Goal: Task Accomplishment & Management: Use online tool/utility

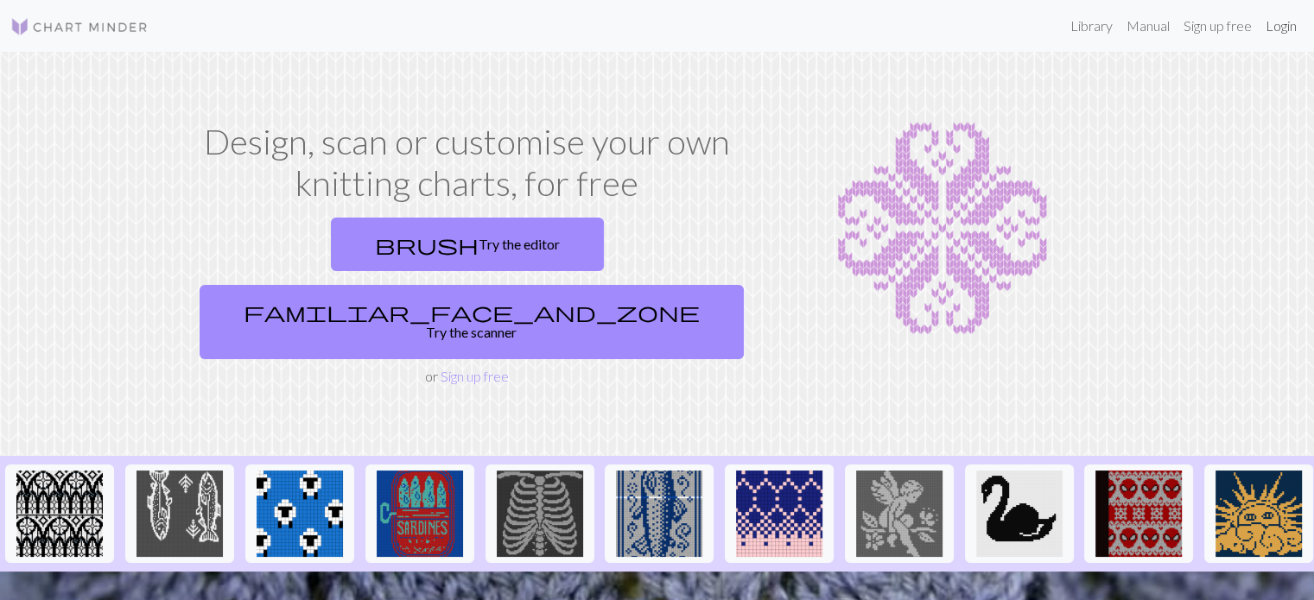
click at [1270, 30] on link "Login" at bounding box center [1280, 26] width 45 height 35
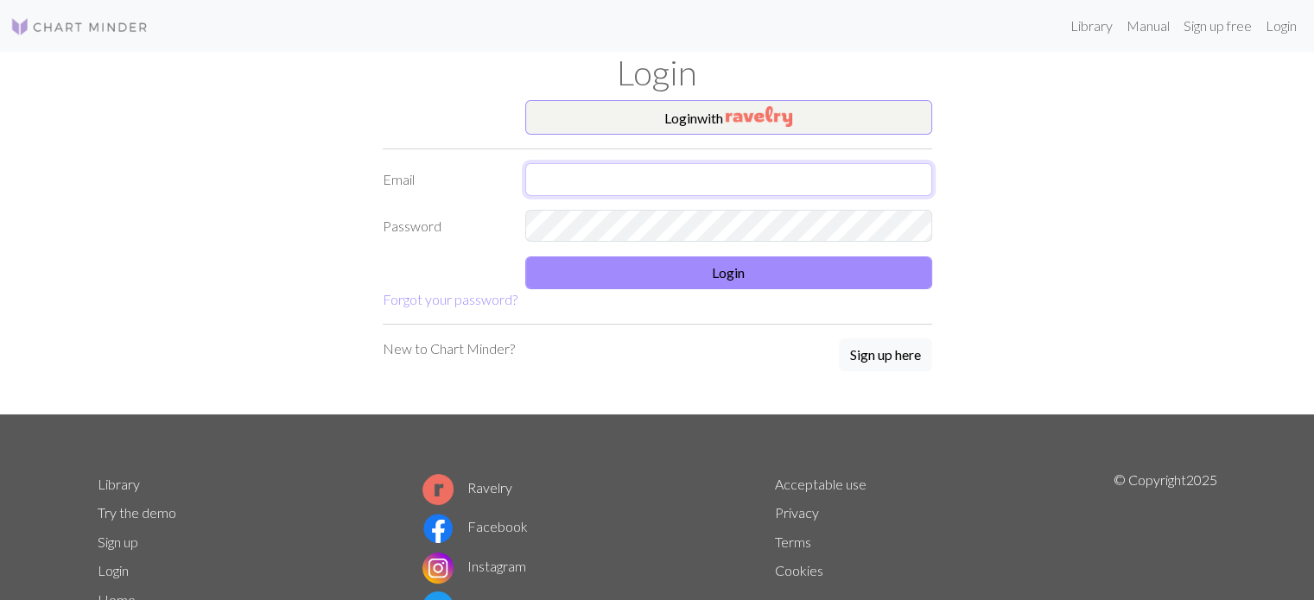
click at [544, 168] on input "text" at bounding box center [728, 179] width 407 height 33
click at [624, 185] on input "[EMAIL_ADDRESS][DOMAIN_NAME]" at bounding box center [728, 179] width 407 height 33
click at [617, 182] on input "[EMAIL_ADDRESS][DOMAIN_NAME]" at bounding box center [728, 179] width 407 height 33
type input "[EMAIL_ADDRESS][DOMAIN_NAME]"
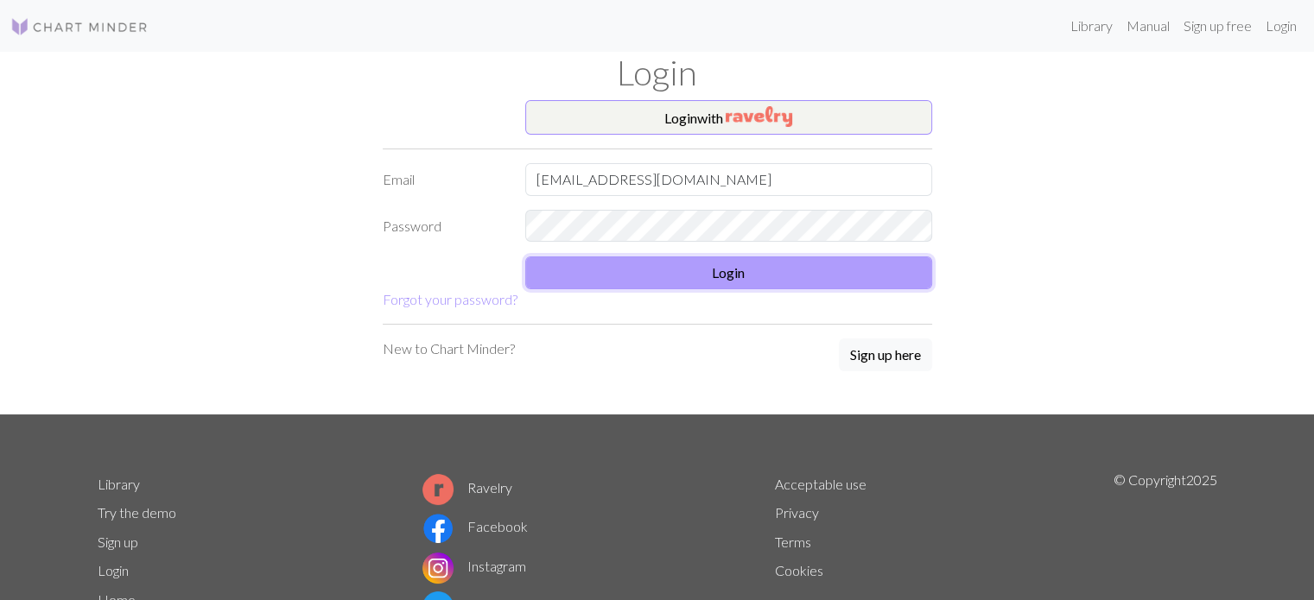
click at [660, 265] on button "Login" at bounding box center [728, 272] width 407 height 33
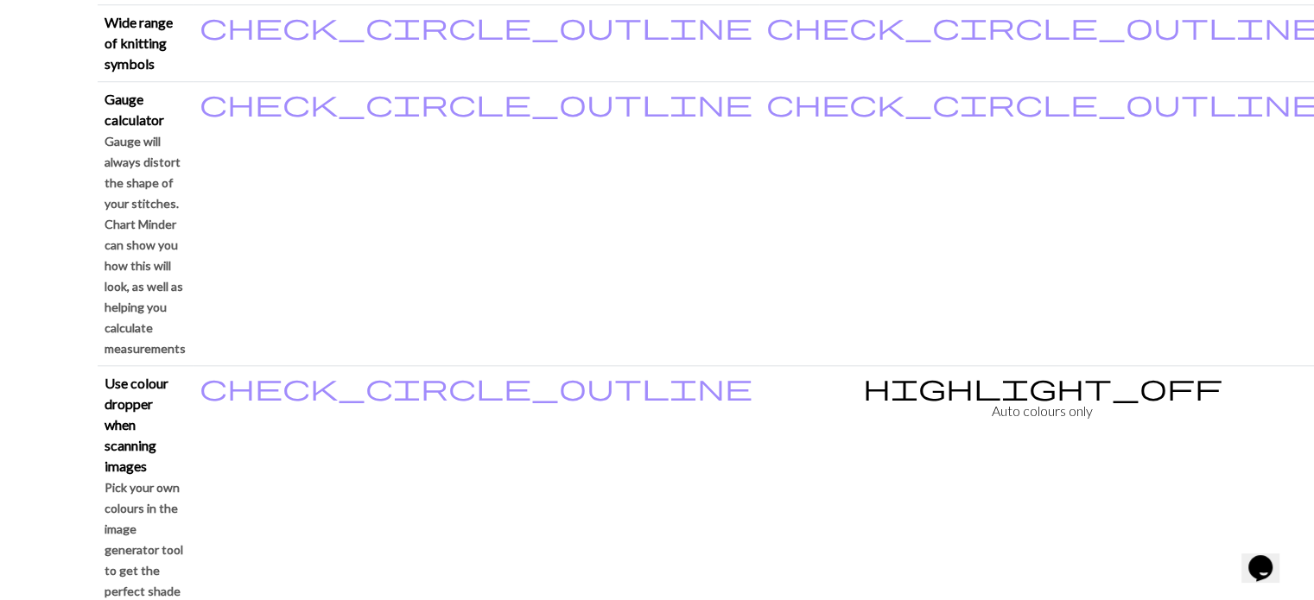
scroll to position [1609, 0]
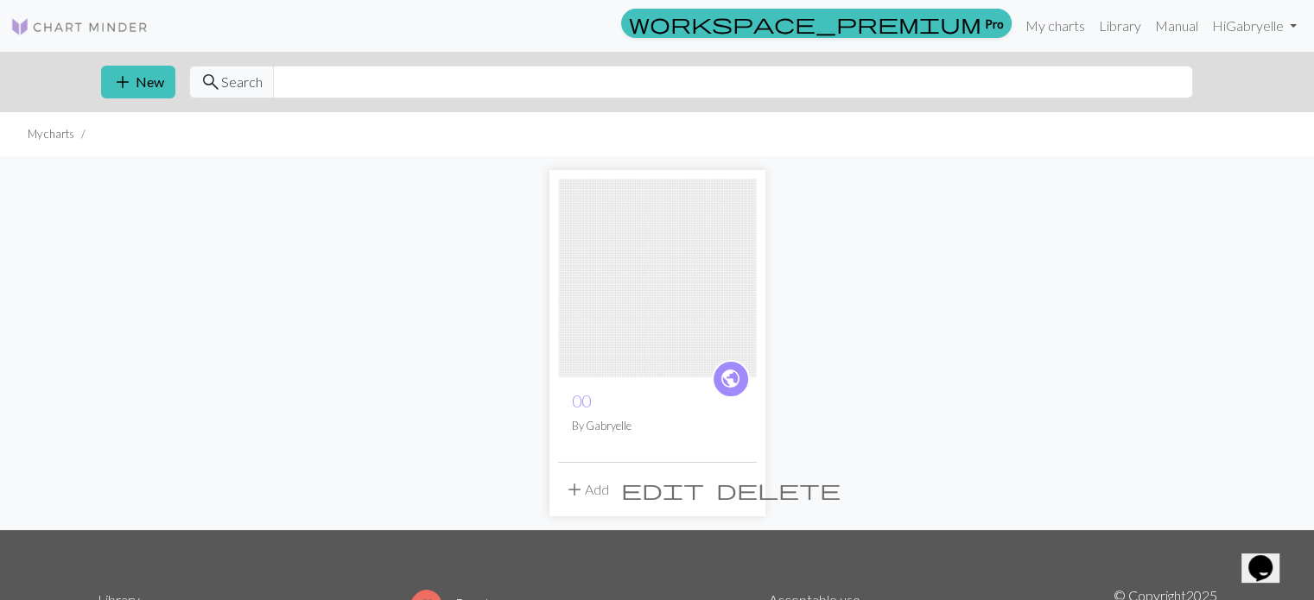
click at [733, 493] on span "delete" at bounding box center [778, 490] width 124 height 24
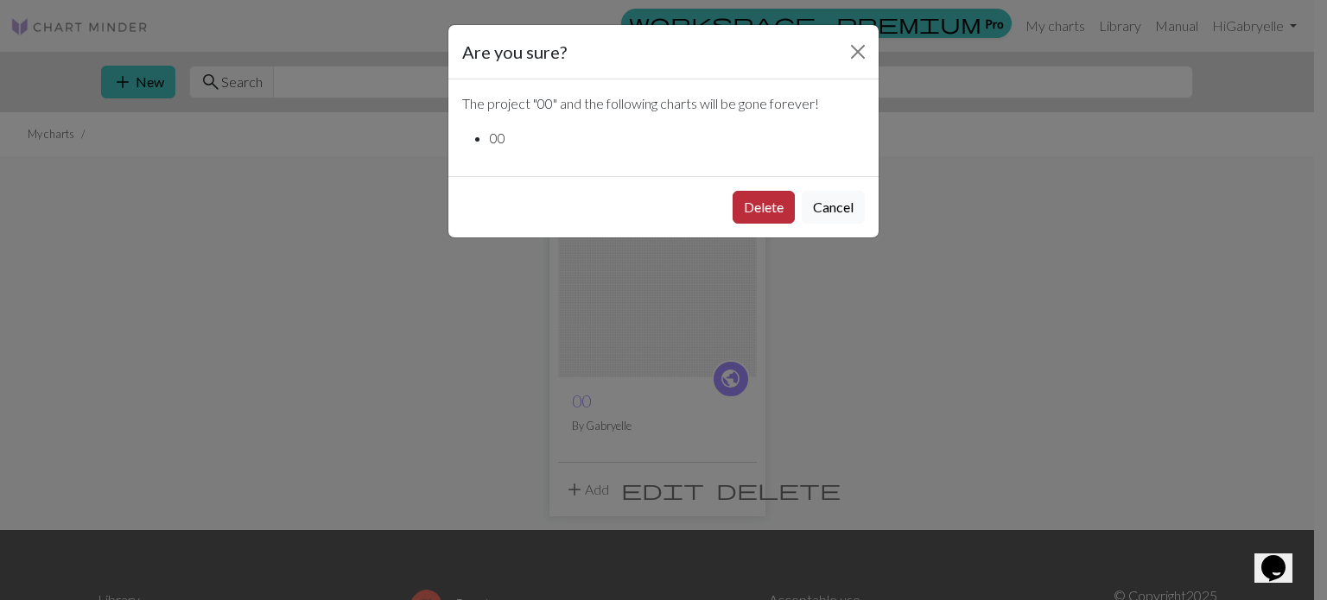
drag, startPoint x: 783, startPoint y: 177, endPoint x: 773, endPoint y: 196, distance: 21.6
click at [783, 179] on div "Delete Cancel" at bounding box center [663, 206] width 430 height 61
click at [767, 207] on button "Delete" at bounding box center [763, 207] width 62 height 33
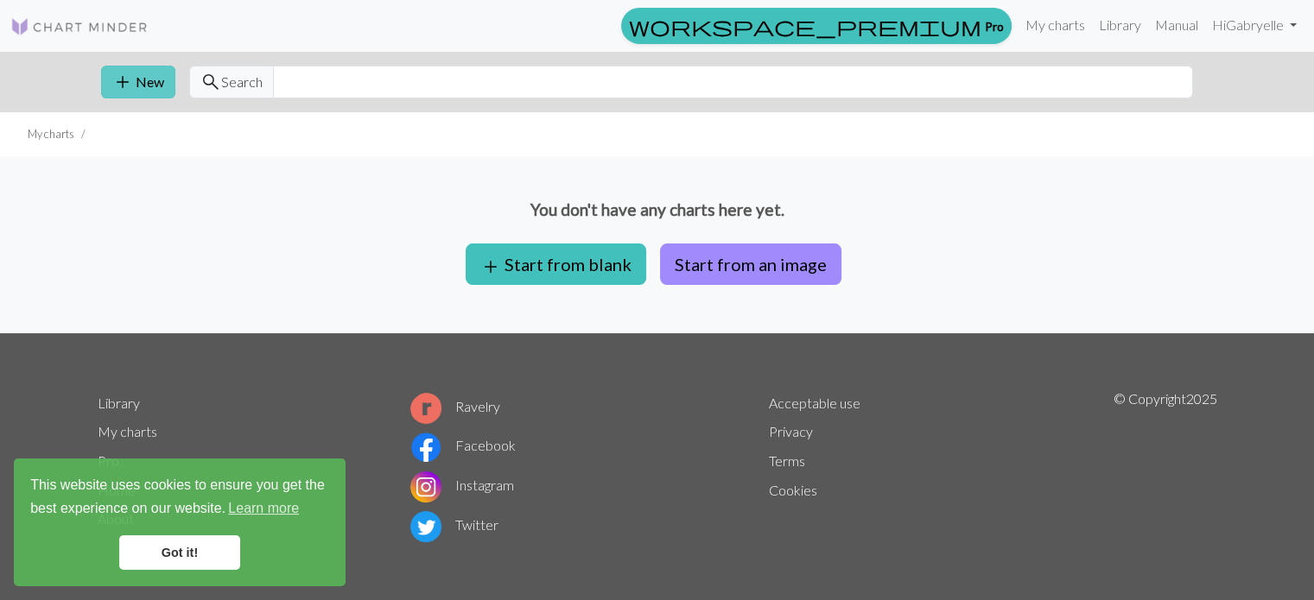
click at [101, 81] on button "add New" at bounding box center [138, 82] width 74 height 33
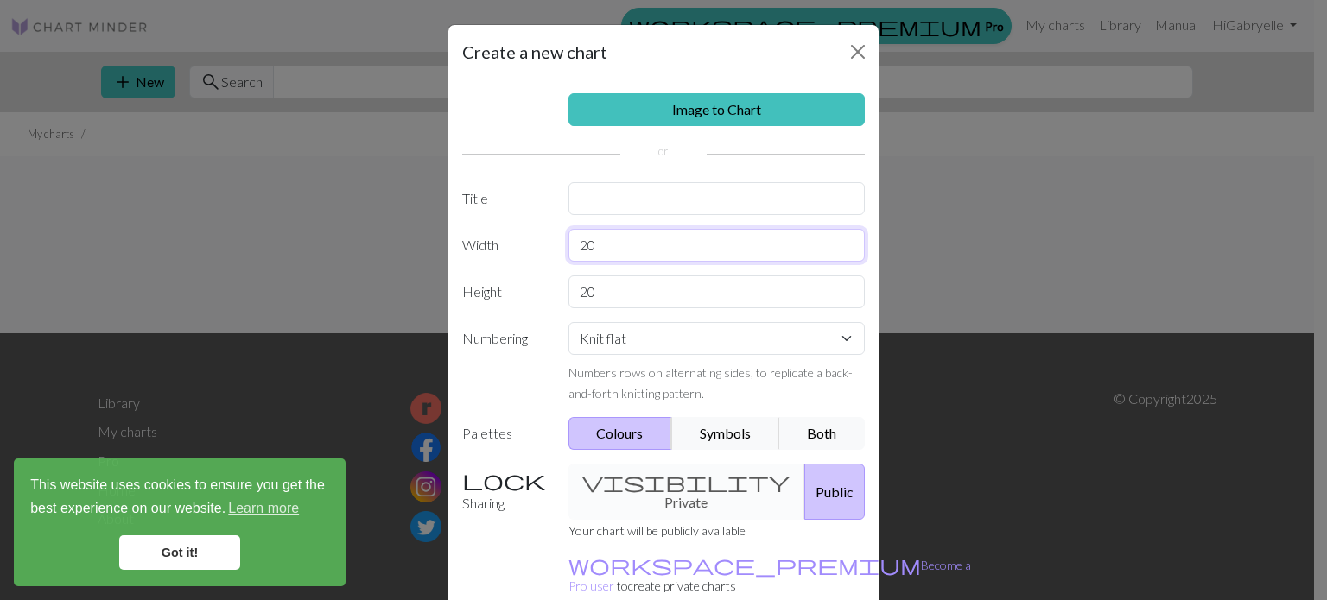
drag, startPoint x: 587, startPoint y: 247, endPoint x: 542, endPoint y: 235, distance: 46.5
click at [544, 234] on div "Width 20" at bounding box center [663, 245] width 423 height 33
type input "116"
drag, startPoint x: 594, startPoint y: 294, endPoint x: 457, endPoint y: 293, distance: 137.3
click at [457, 293] on div "Height 20" at bounding box center [663, 291] width 423 height 33
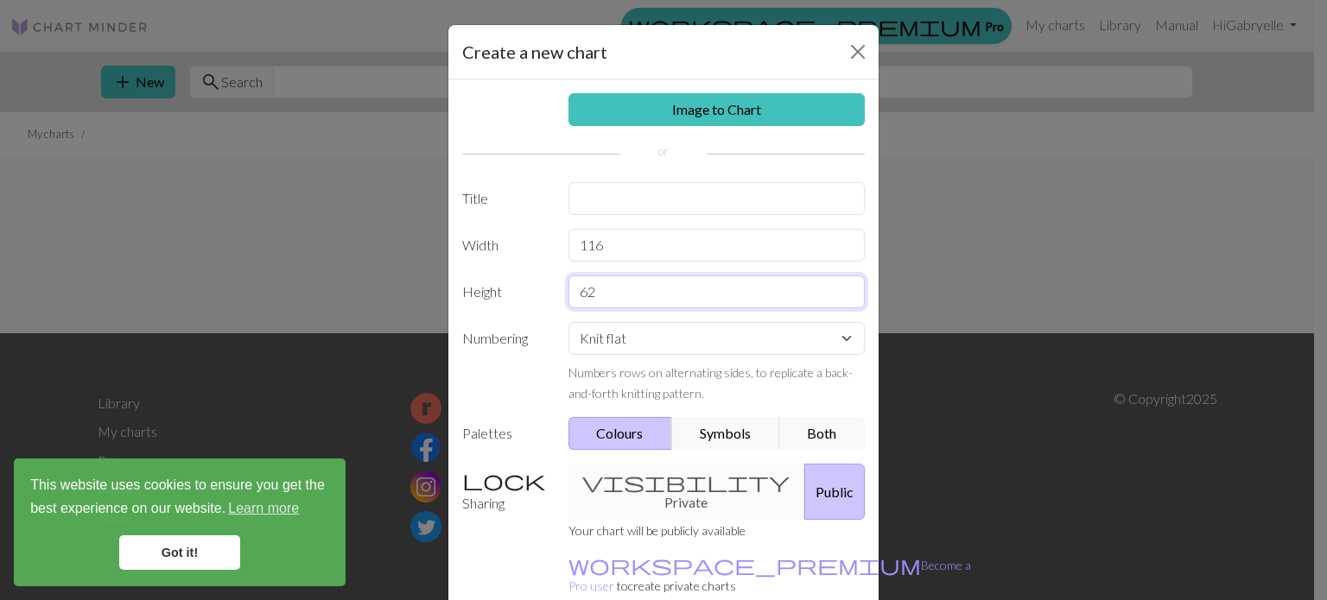
type input "62"
click at [605, 332] on select "Knit flat Knit in the round Lace knitting Cross stitch" at bounding box center [716, 338] width 297 height 33
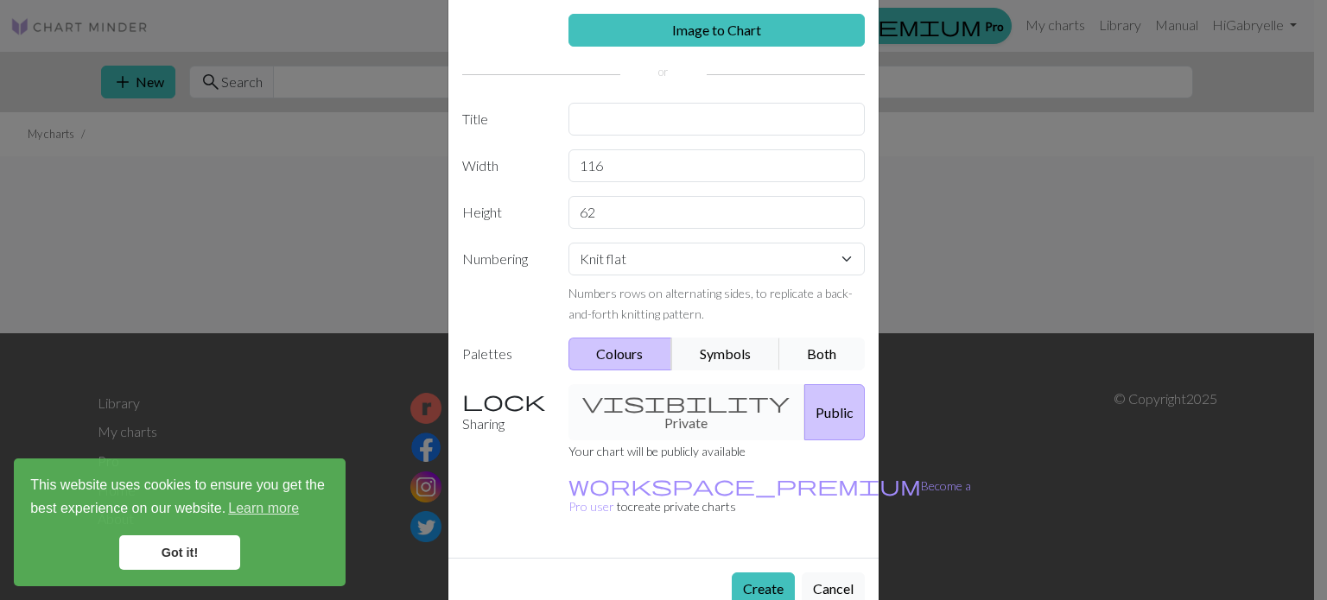
click at [788, 353] on button "Both" at bounding box center [822, 354] width 86 height 33
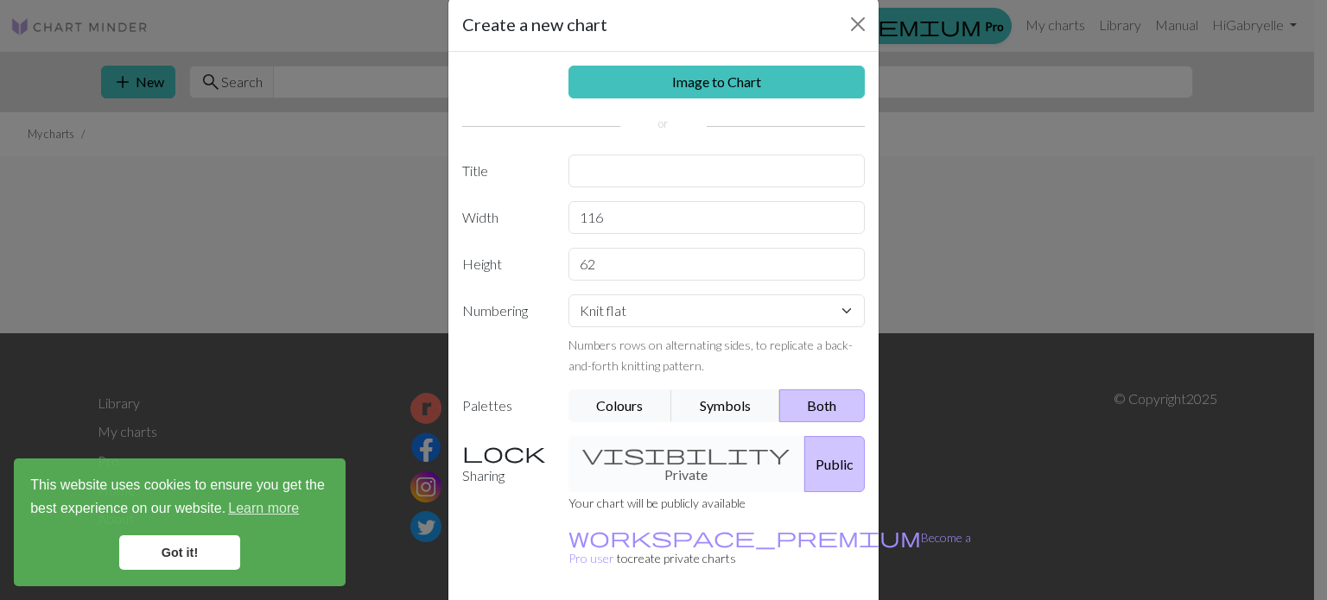
scroll to position [0, 0]
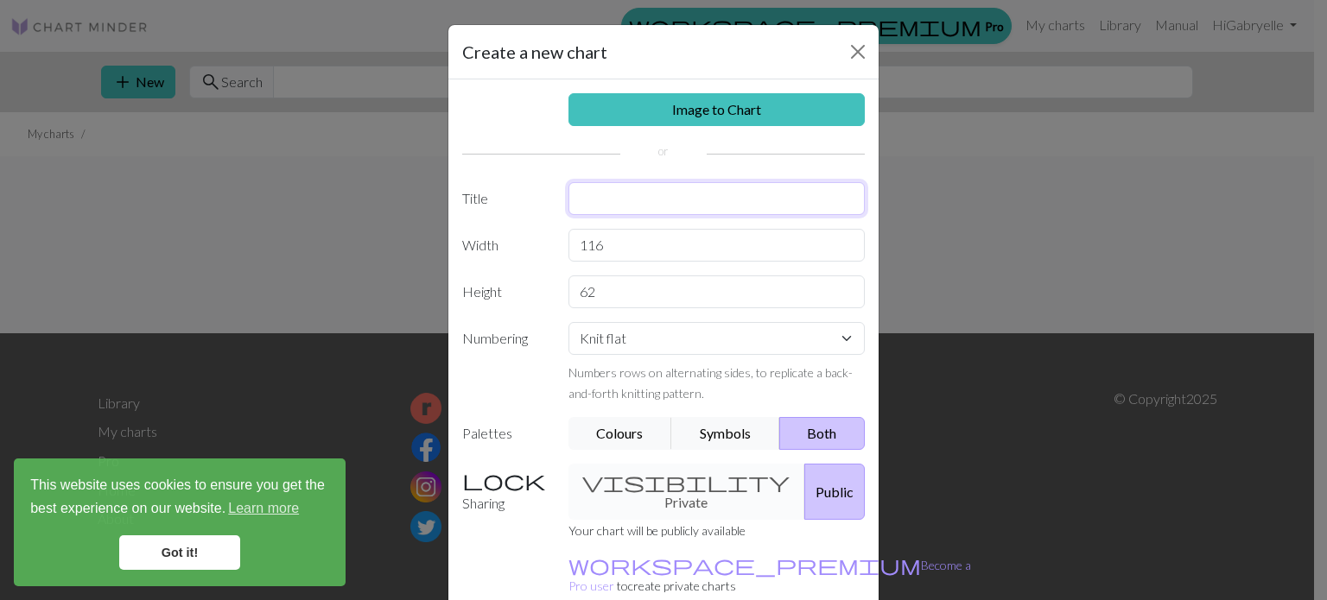
click at [622, 203] on input "text" at bounding box center [716, 198] width 297 height 33
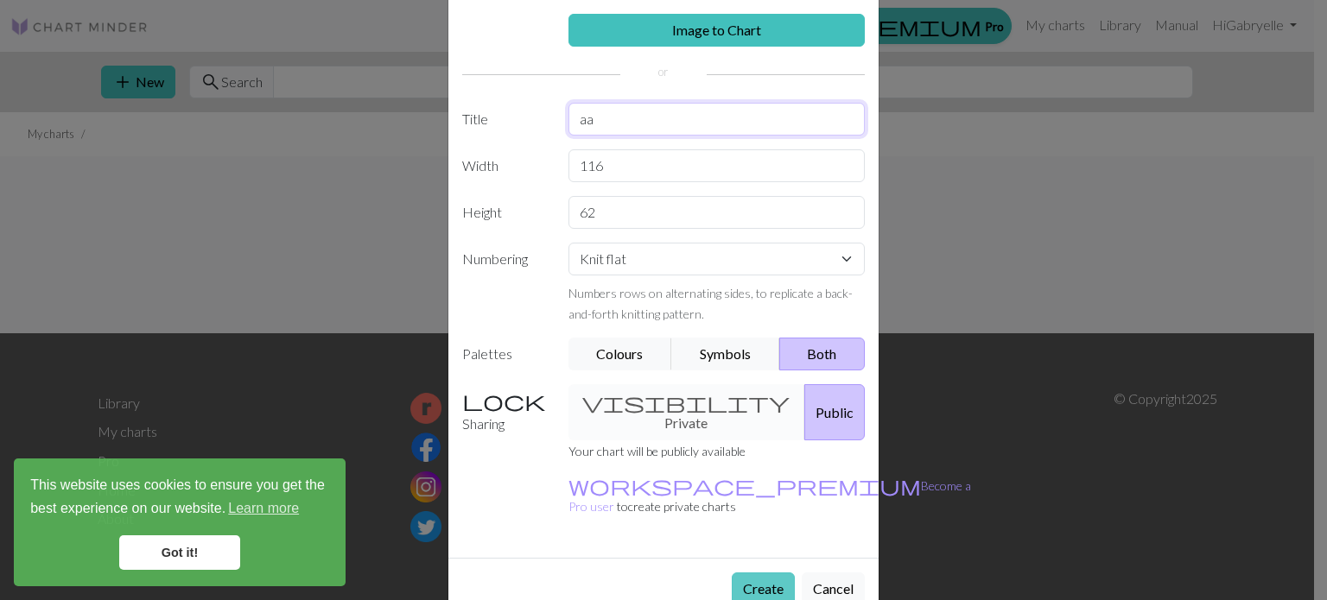
type input "aa"
click at [748, 573] on button "Create" at bounding box center [762, 589] width 63 height 33
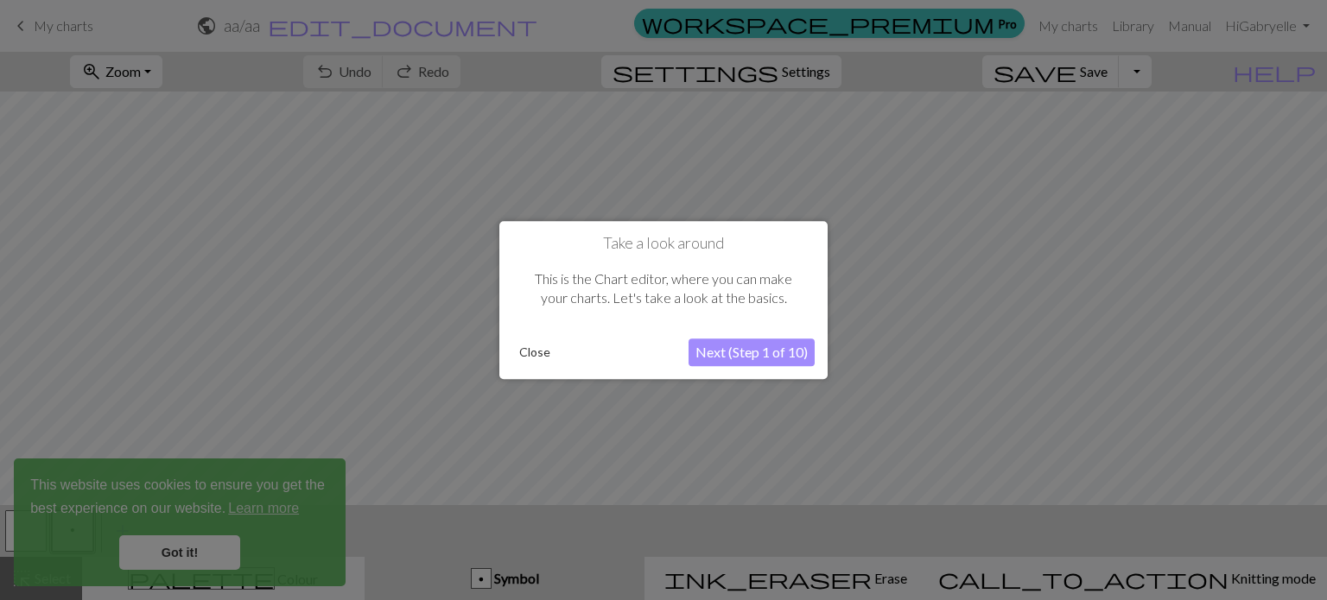
click at [535, 351] on button "Close" at bounding box center [534, 352] width 45 height 26
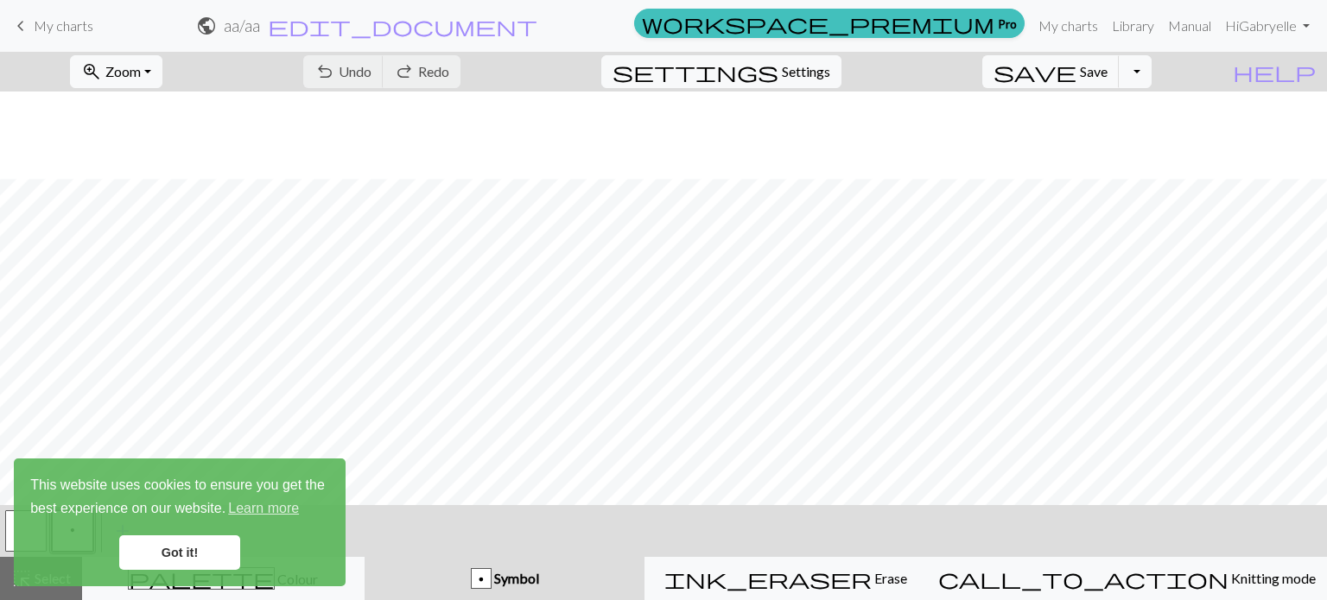
scroll to position [173, 0]
click at [185, 550] on link "Got it!" at bounding box center [179, 552] width 121 height 35
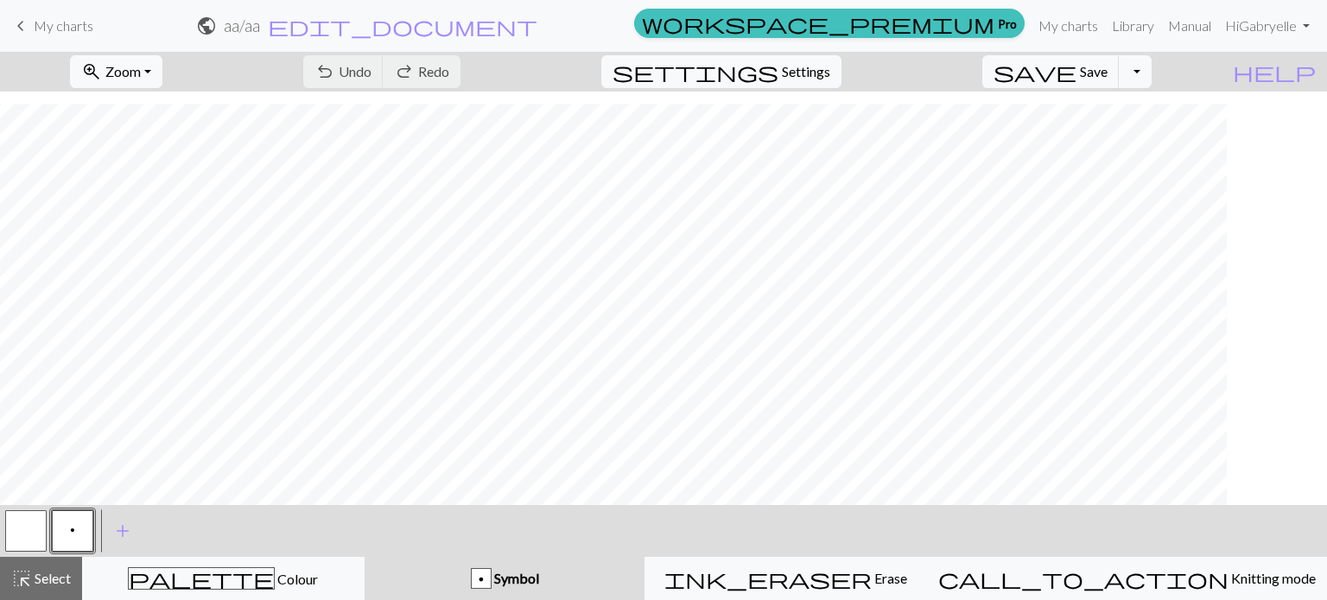
scroll to position [747, 0]
click at [830, 72] on span "Settings" at bounding box center [806, 71] width 48 height 21
select select "aran"
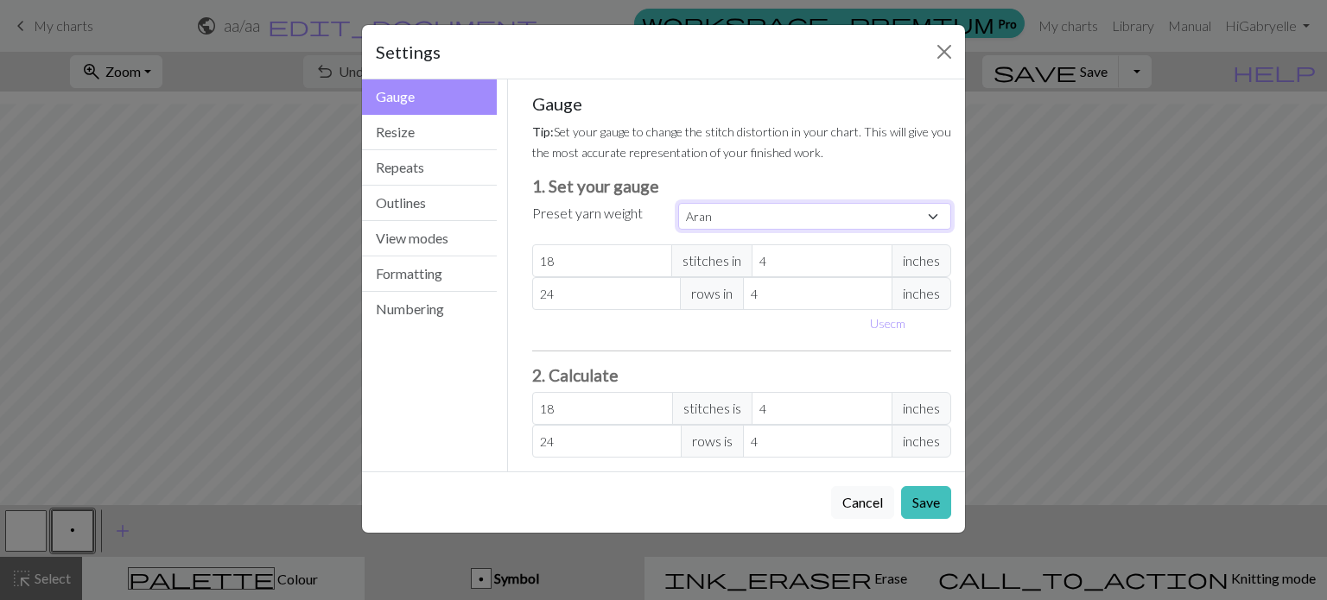
click at [738, 222] on select "Custom Square Lace Light Fingering Fingering Sport Double knit Worsted Aran Bul…" at bounding box center [814, 216] width 273 height 27
click at [736, 221] on select "Custom Square Lace Light Fingering Fingering Sport Double knit Worsted Aran Bul…" at bounding box center [814, 216] width 273 height 27
click at [414, 206] on button "Outlines" at bounding box center [429, 203] width 135 height 35
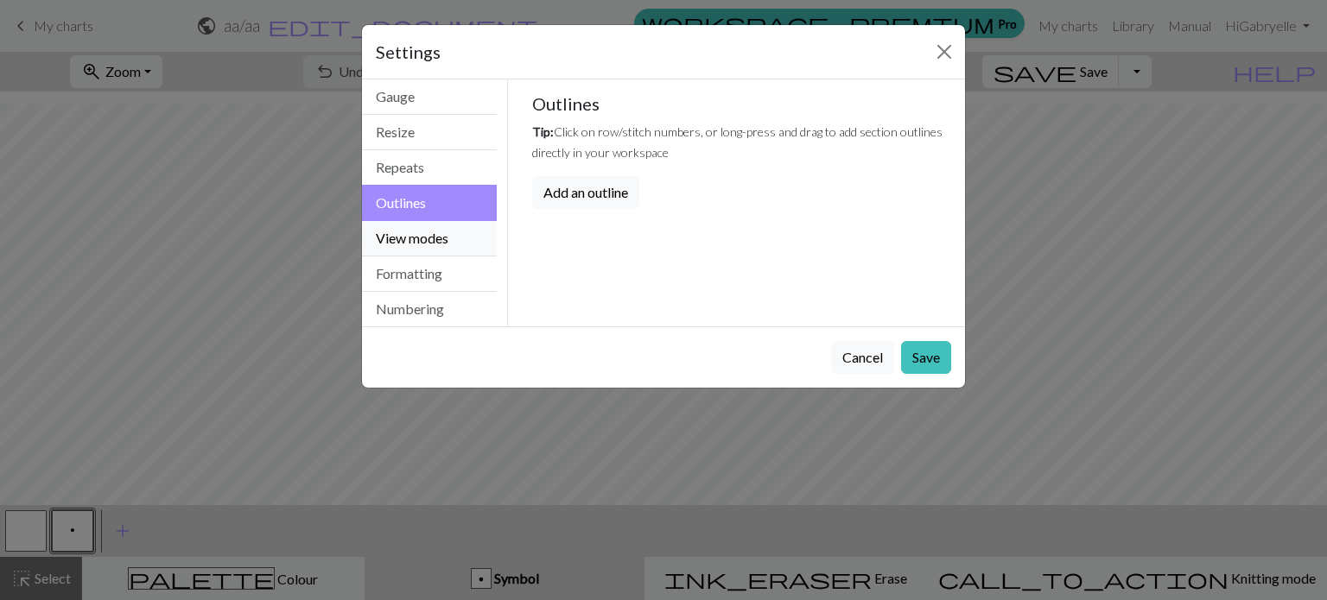
click at [430, 235] on button "View modes" at bounding box center [429, 238] width 135 height 35
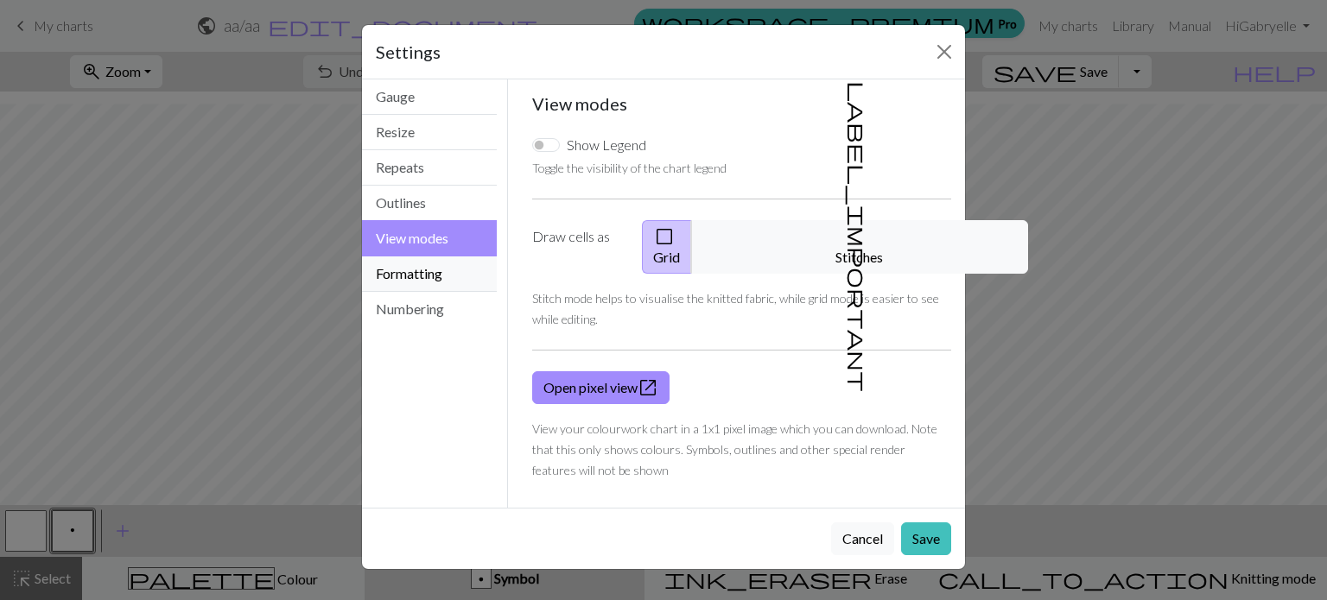
click at [397, 265] on button "Formatting" at bounding box center [429, 273] width 135 height 35
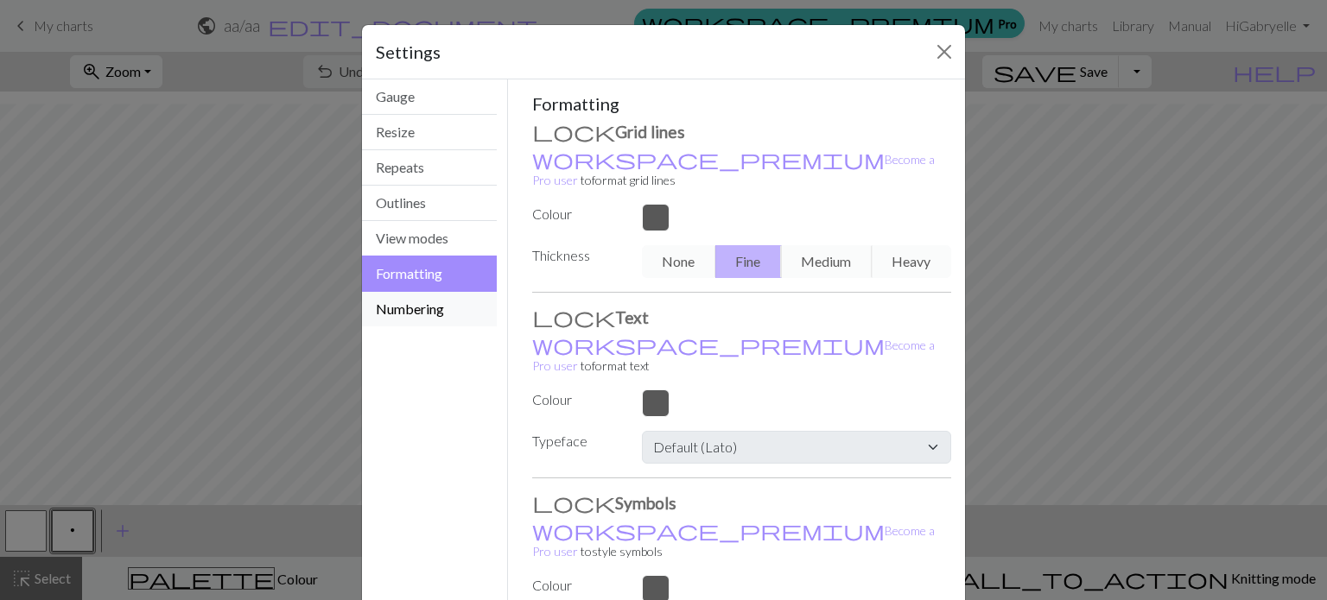
click at [426, 309] on button "Numbering" at bounding box center [429, 309] width 135 height 35
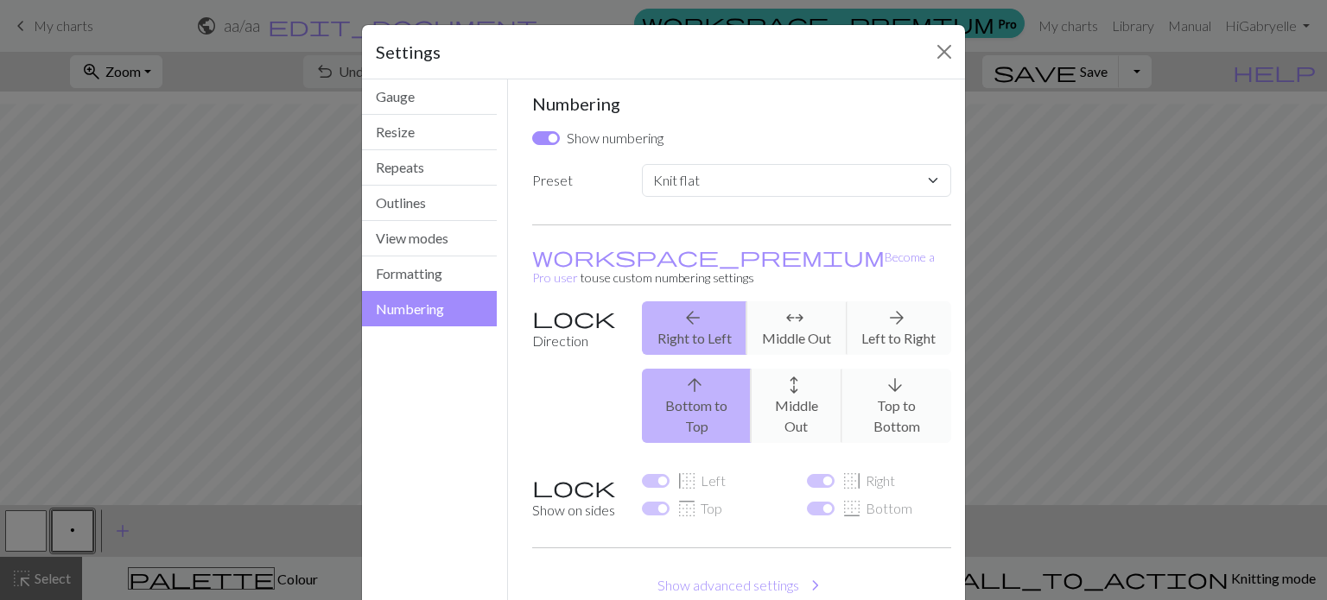
click at [883, 313] on div "arrow_back Right to Left arrows_outward Middle Out arrow_forward Left to Right" at bounding box center [796, 328] width 330 height 54
click at [874, 301] on div "arrow_back Right to Left arrows_outward Middle Out arrow_forward Left to Right" at bounding box center [796, 328] width 330 height 54
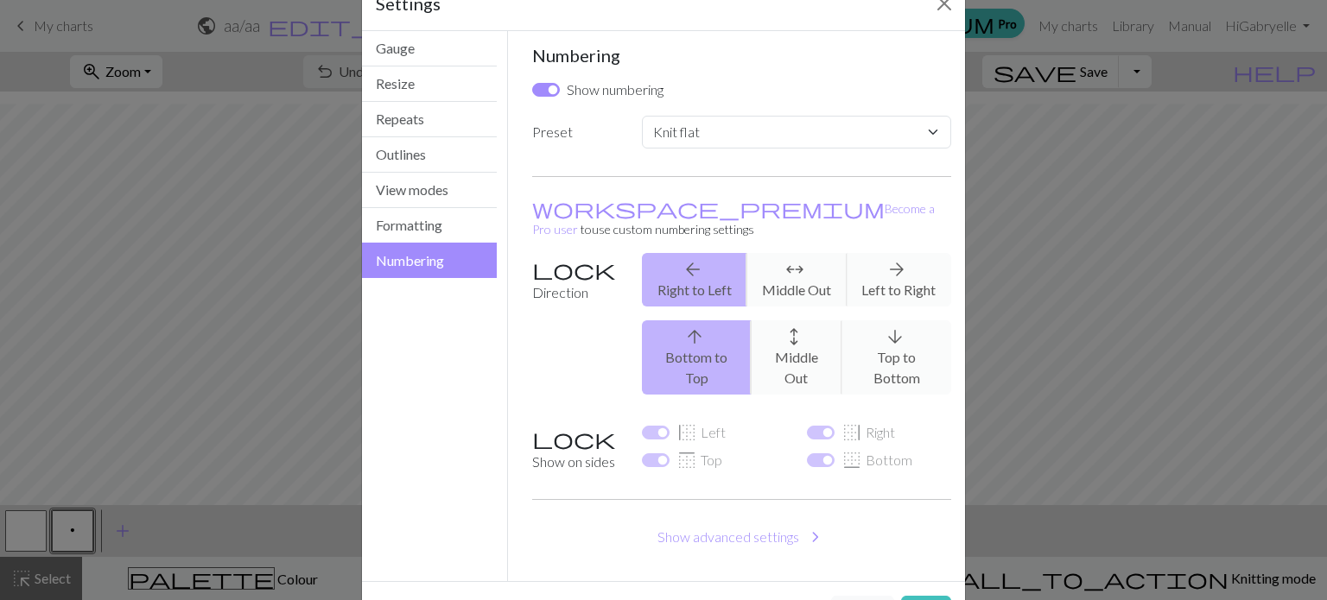
scroll to position [71, 0]
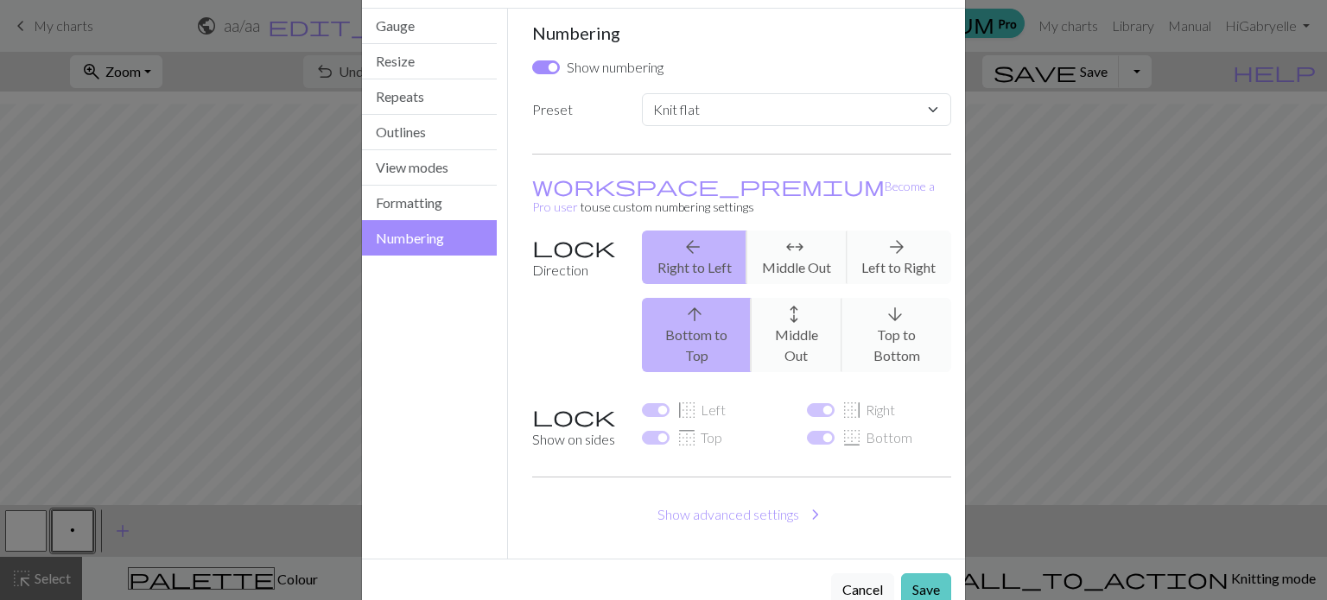
click at [915, 573] on button "Save" at bounding box center [926, 589] width 50 height 33
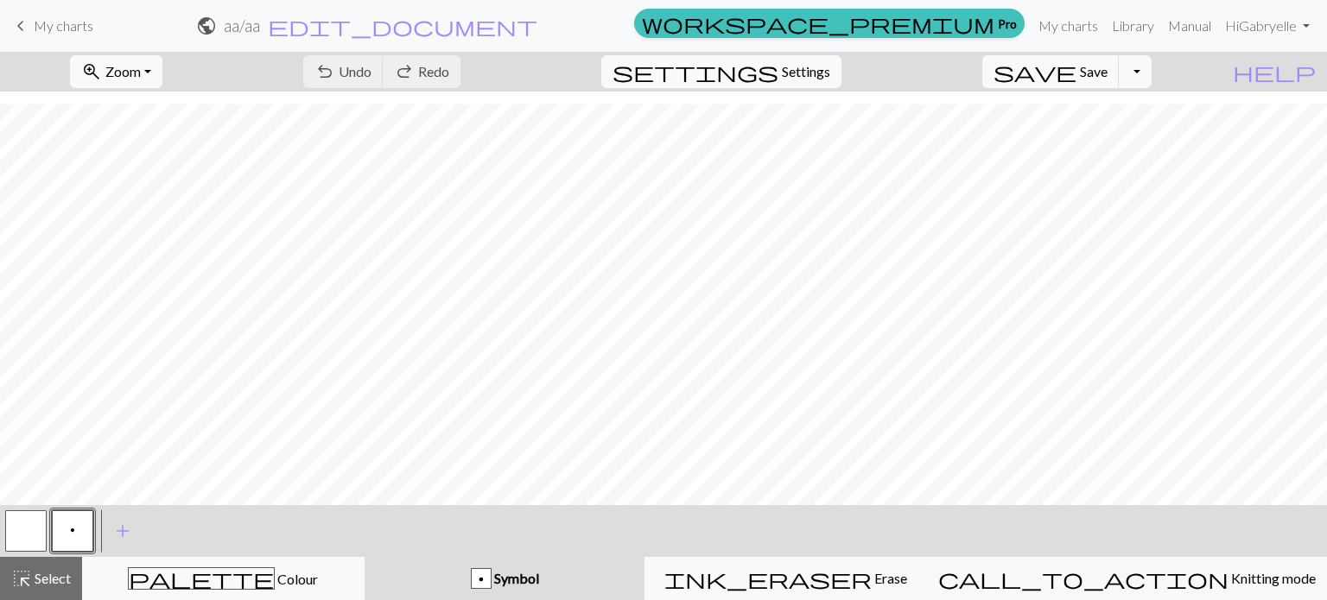
click at [80, 534] on button "p" at bounding box center [72, 530] width 41 height 41
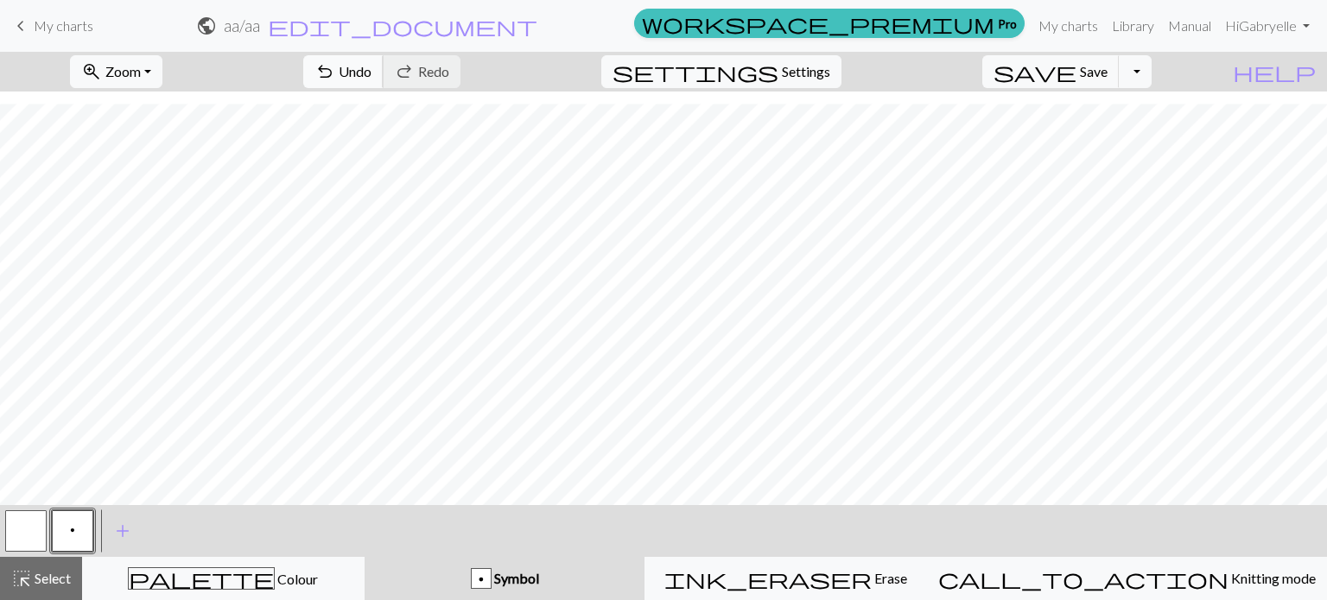
click at [371, 71] on span "Undo" at bounding box center [355, 71] width 33 height 16
